Goal: Task Accomplishment & Management: Manage account settings

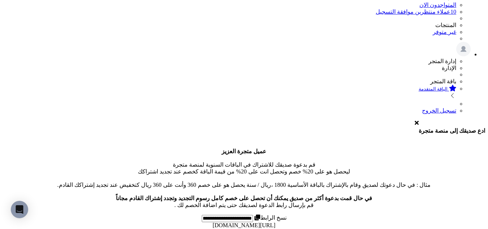
scroll to position [193, 0]
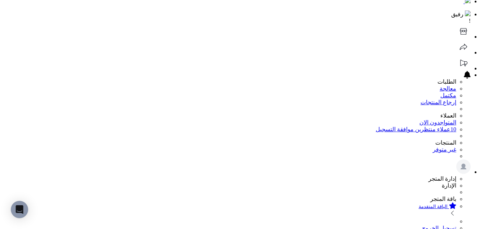
scroll to position [0, 0]
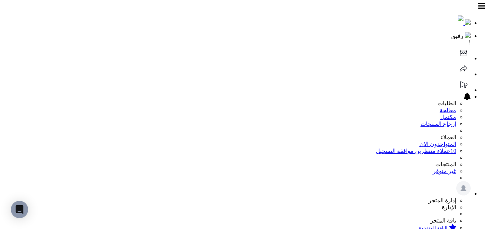
click at [456, 46] on icon at bounding box center [463, 53] width 14 height 14
type input "********"
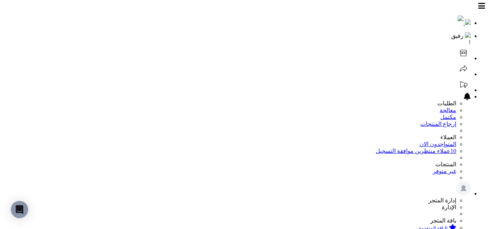
scroll to position [49, 0]
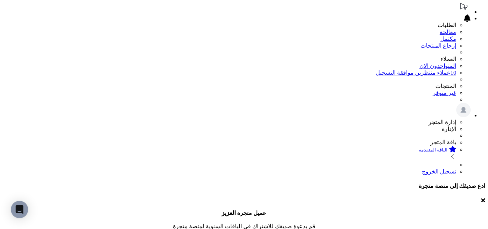
scroll to position [0, 0]
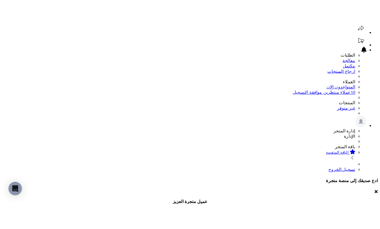
scroll to position [86, 0]
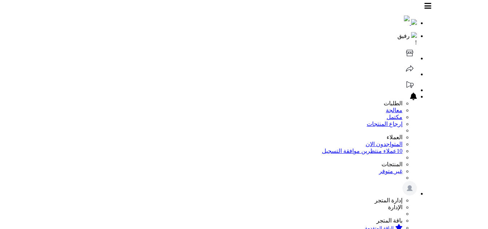
scroll to position [86, 0]
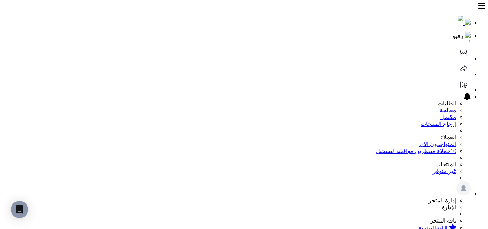
scroll to position [95, 0]
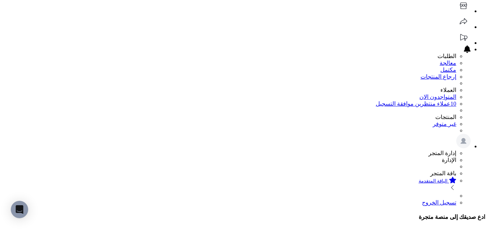
scroll to position [50, 0]
